Goal: Information Seeking & Learning: Learn about a topic

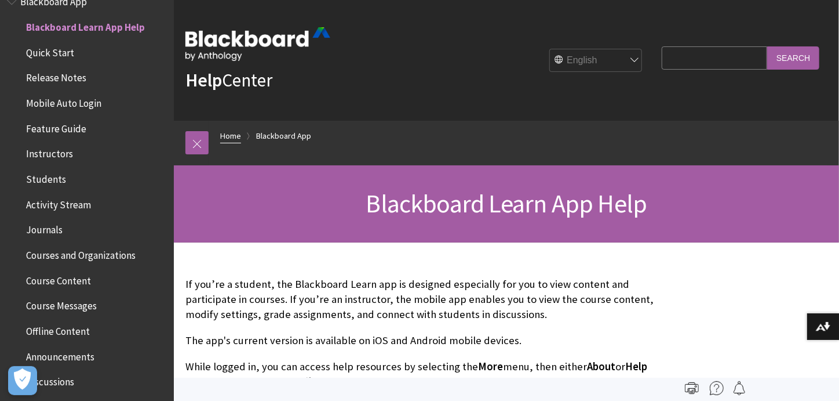
click at [233, 135] on link "Home" at bounding box center [230, 136] width 21 height 14
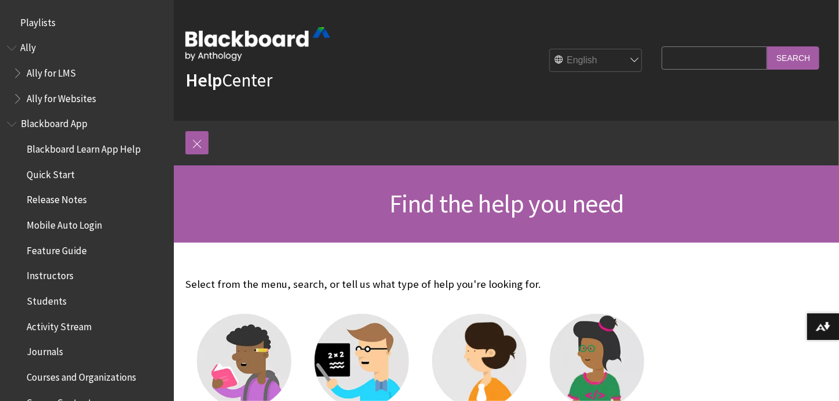
click at [35, 23] on span "Playlists" at bounding box center [37, 21] width 35 height 16
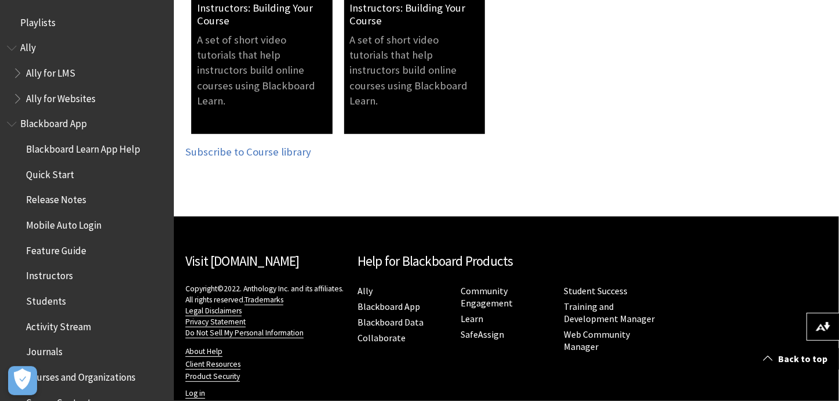
scroll to position [376, 0]
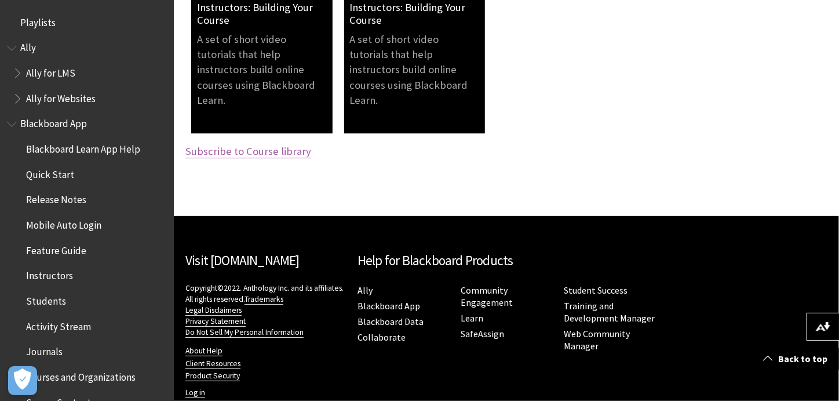
click at [252, 150] on link "Subscribe to Course library" at bounding box center [249, 151] width 126 height 14
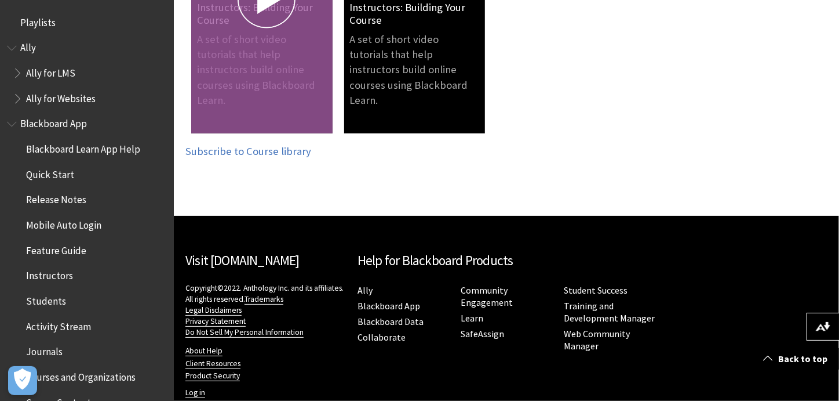
click at [241, 70] on link "A set of short video tutorials that help instructors build online courses using…" at bounding box center [261, 11] width 141 height 243
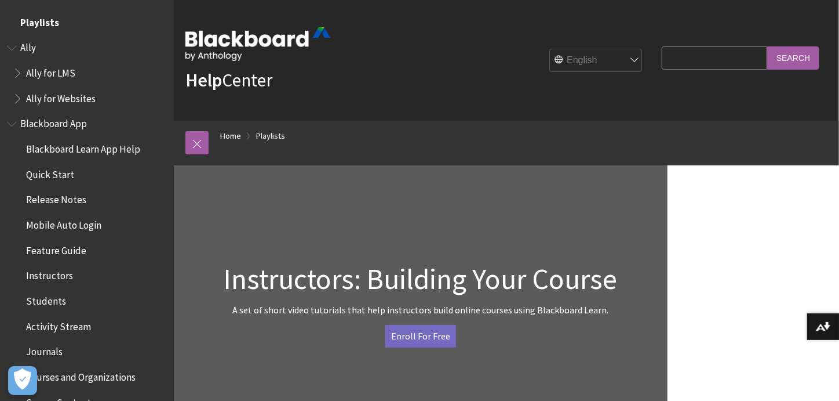
click at [43, 19] on span "Playlists" at bounding box center [39, 21] width 39 height 16
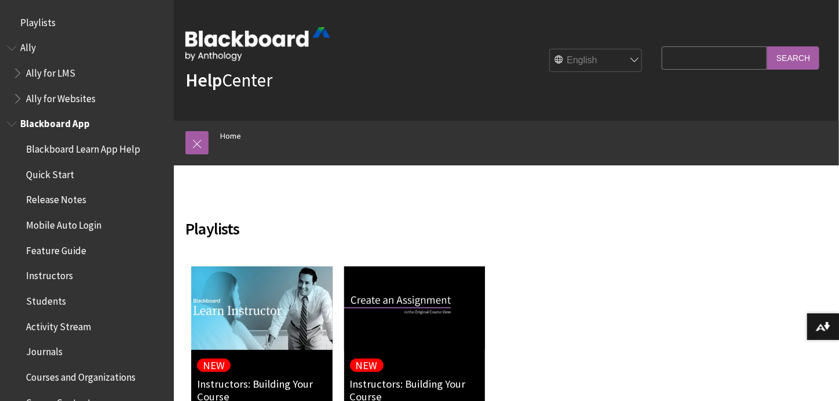
click at [53, 300] on span "Students" at bounding box center [46, 299] width 40 height 16
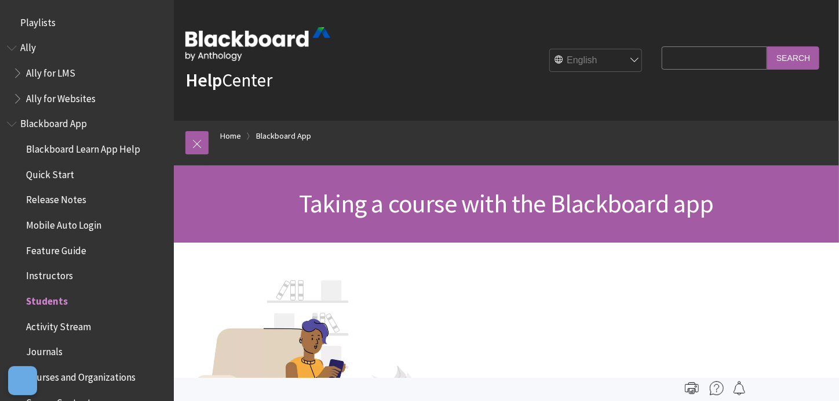
scroll to position [274, 0]
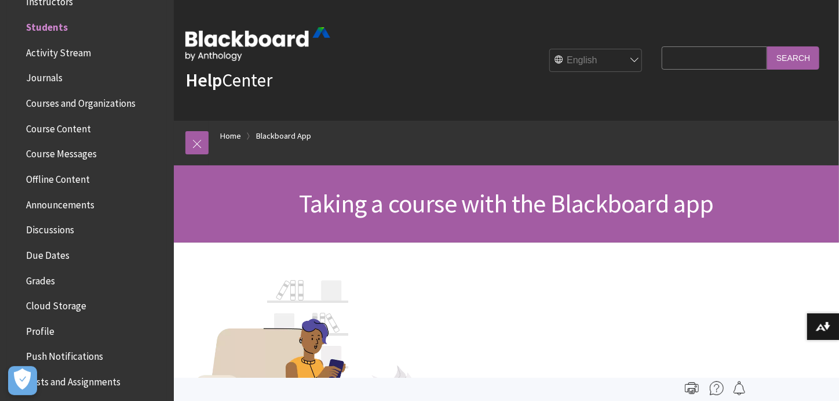
click at [141, 208] on span "Announcements" at bounding box center [90, 205] width 154 height 20
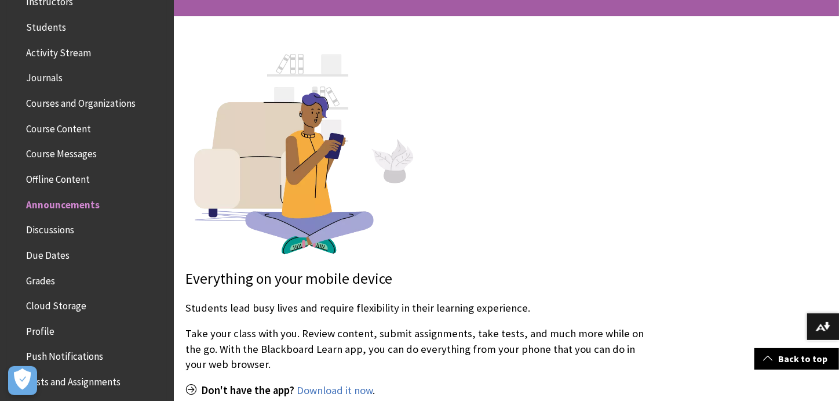
scroll to position [227, 0]
